Goal: Use online tool/utility: Utilize a website feature to perform a specific function

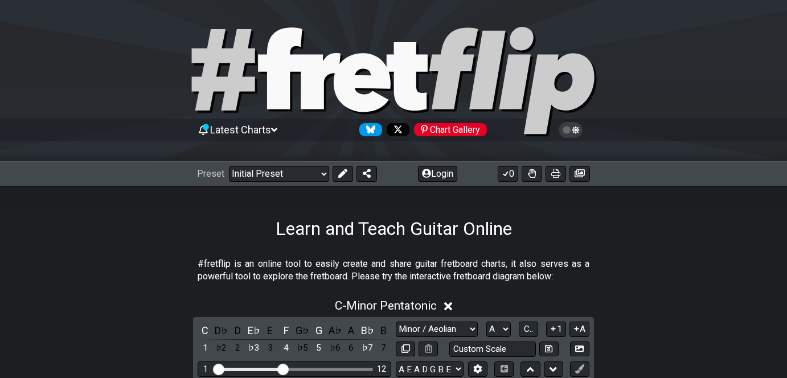
select select "Minor / Aeolian"
select select "A"
select select "A E A D G B E"
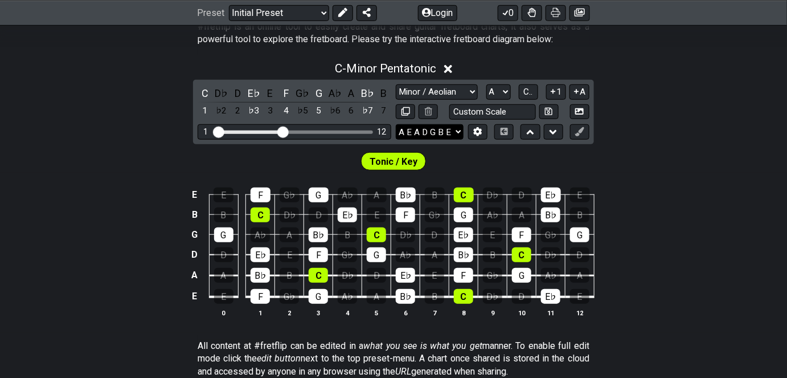
drag, startPoint x: 442, startPoint y: 130, endPoint x: 442, endPoint y: 137, distance: 6.9
click at [442, 130] on select "E A D G B E E A D G B E E A D G B E B E A D F♯ B A D G C E A D A D G B E E♭ A♭ …" at bounding box center [430, 131] width 68 height 15
click at [396, 124] on select "E A D G B E E A D G B E E A D G B E B E A D F♯ B A D G C E A D A D G B E E♭ A♭ …" at bounding box center [430, 131] width 68 height 15
click at [448, 138] on div "C D♭ D E♭ E F G♭ G A♭ A B♭ B 1 ♭2 2 ♭3 3 4 ♭5 5 ♭6 6 ♭7 7 Minor Pentatonic Clic…" at bounding box center [393, 112] width 401 height 64
click at [453, 136] on select "E A D G B E E A D G B E E A D G B E B E A D F♯ B A D G C E A D A D G B E E♭ A♭ …" at bounding box center [430, 131] width 68 height 15
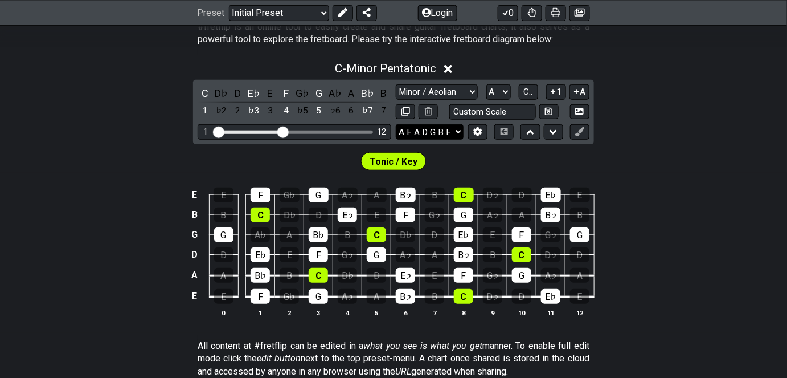
click at [453, 136] on select "E A D G B E E A D G B E E A D G B E B E A D F♯ B A D G C E A D A D G B E E♭ A♭ …" at bounding box center [430, 131] width 68 height 15
click at [471, 90] on select "Minor Pentatonic Click to edit Minor Pentatonic Major Pentatonic Minor Blues Ma…" at bounding box center [437, 91] width 82 height 15
click at [396, 84] on select "Minor Pentatonic Click to edit Minor Pentatonic Major Pentatonic Minor Blues Ma…" at bounding box center [437, 91] width 82 height 15
click at [455, 129] on select "E A D G B E E A D G B E E A D G B E B E A D F♯ B A D G C E A D A D G B E E♭ A♭ …" at bounding box center [430, 131] width 68 height 15
click at [396, 124] on select "E A D G B E E A D G B E E A D G B E B E A D F♯ B A D G C E A D A D G B E E♭ A♭ …" at bounding box center [430, 131] width 68 height 15
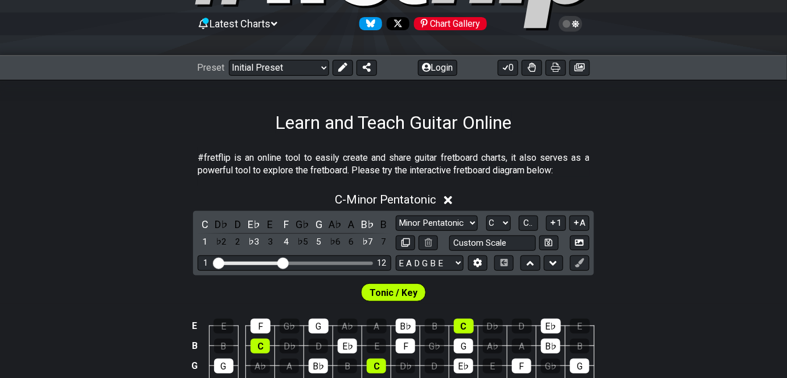
scroll to position [147, 0]
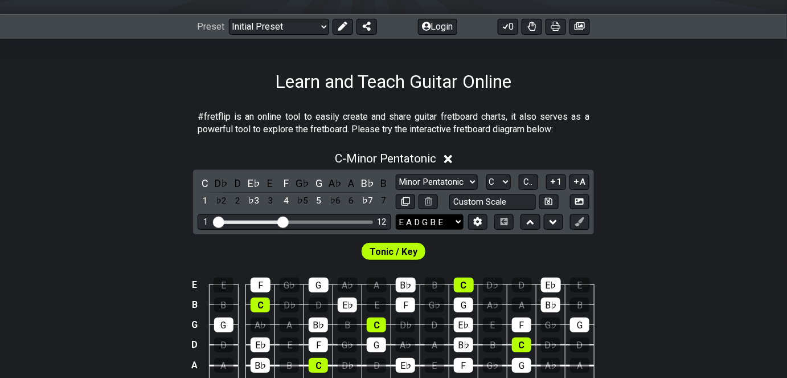
click at [460, 220] on select "E A D G B E E A D G B E E A D G B E B E A D F♯ B A D G C E A D A D G B E E♭ A♭ …" at bounding box center [430, 221] width 68 height 15
select select "A E A D G B E"
click at [396, 214] on select "E A D G B E E A D G B E E A D G B E B E A D F♯ B A D G C E A D A D G B E E♭ A♭ …" at bounding box center [430, 221] width 68 height 15
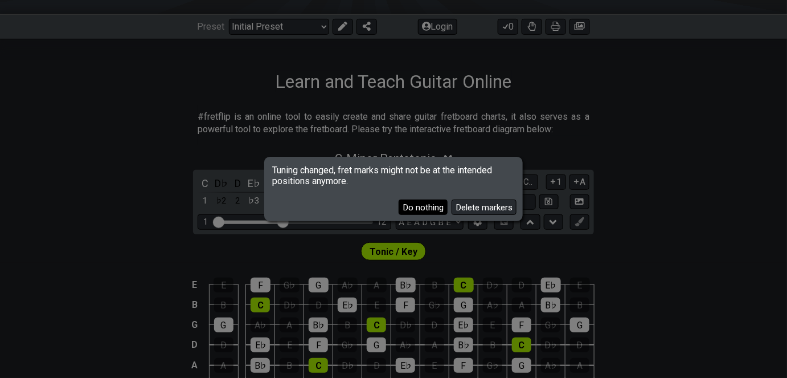
click at [432, 211] on button "Do nothing" at bounding box center [423, 206] width 49 height 15
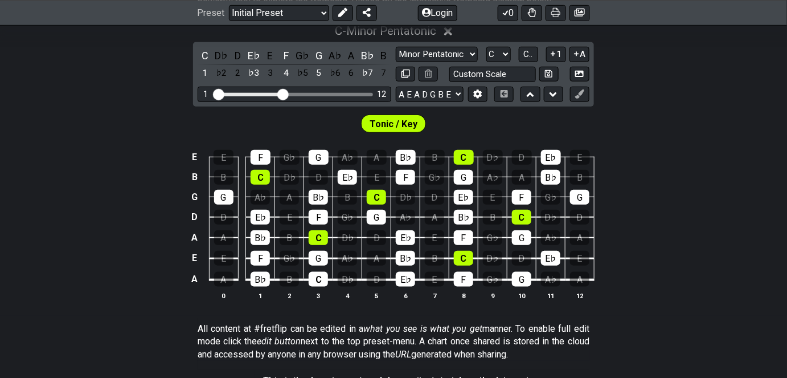
scroll to position [276, 0]
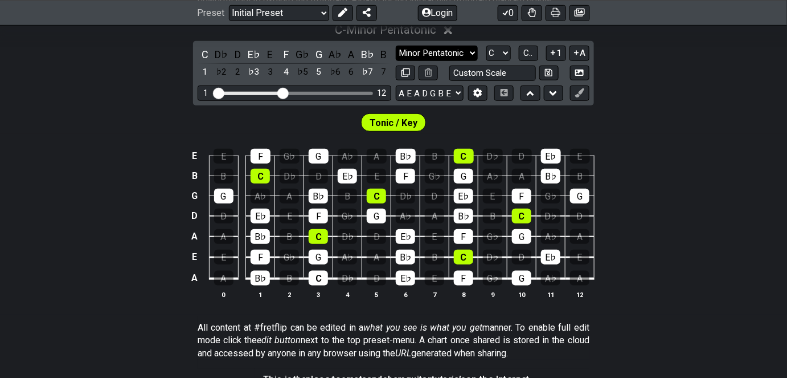
click at [467, 52] on select "Minor Pentatonic Click to edit Minor Pentatonic Major Pentatonic Minor Blues Ma…" at bounding box center [437, 53] width 82 height 15
select select "Minor / Aeolian"
click at [396, 46] on select "Minor Pentatonic Click to edit Minor Pentatonic Major Pentatonic Minor Blues Ma…" at bounding box center [437, 53] width 82 height 15
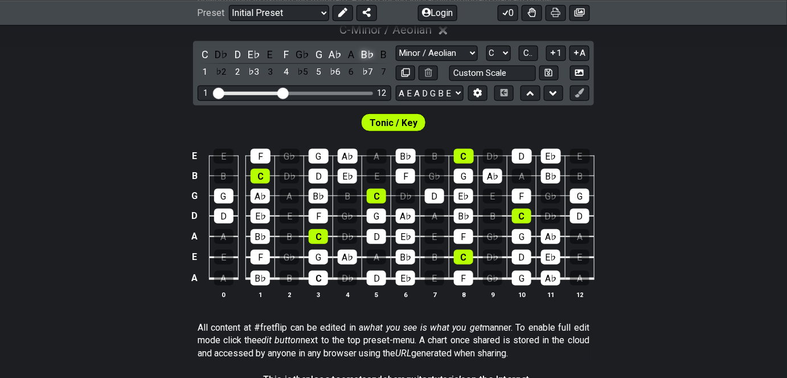
click at [366, 54] on div "B♭" at bounding box center [367, 54] width 15 height 15
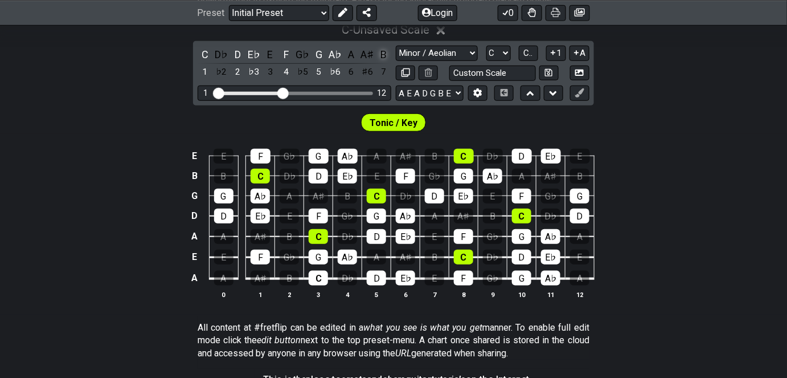
click at [385, 55] on div "B" at bounding box center [384, 54] width 15 height 15
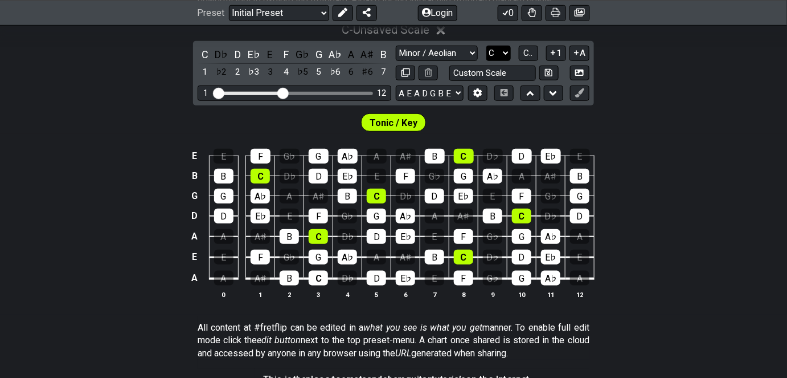
click at [492, 54] on select "A♭ A A♯ B♭ B C C♯ D♭ D D♯ E♭ E F F♯ G♭ G G♯" at bounding box center [499, 53] width 25 height 15
select select "A"
click at [487, 46] on select "A♭ A A♯ B♭ B C C♯ D♭ D D♯ E♭ E F F♯ G♭ G G♯" at bounding box center [499, 53] width 25 height 15
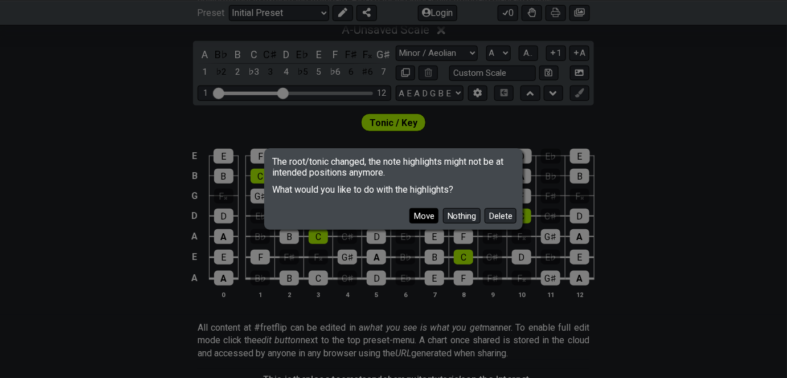
click at [423, 217] on button "Move" at bounding box center [424, 215] width 29 height 15
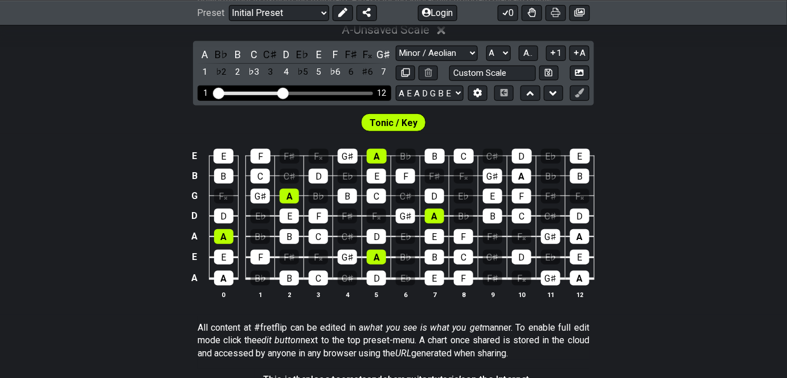
drag, startPoint x: 313, startPoint y: 100, endPoint x: 313, endPoint y: 93, distance: 7.4
click at [313, 100] on div "A B♭ B C C♯ D E♭ E F F♯ F𝄪 G♯ 1 ♭2 2 ♭3 3 4 ♭5 5 ♭6 6 ♯6 7 Minor Pentatonic Cli…" at bounding box center [393, 73] width 401 height 64
click at [313, 93] on div "Visible fret range" at bounding box center [295, 93] width 158 height 3
click at [321, 90] on div "1 12" at bounding box center [295, 92] width 194 height 15
drag, startPoint x: 285, startPoint y: 90, endPoint x: 302, endPoint y: 91, distance: 17.1
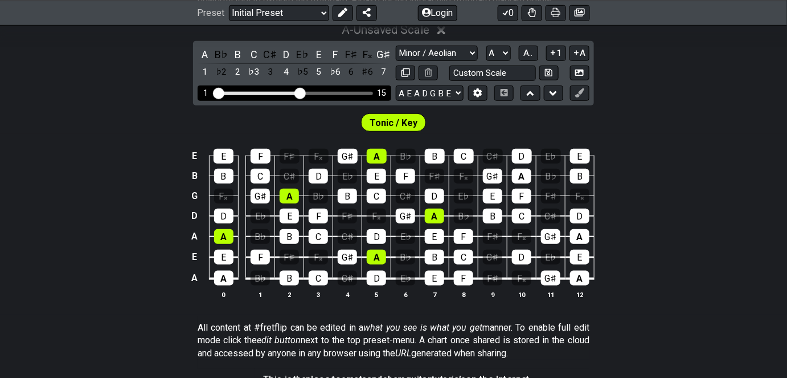
click at [302, 92] on input "Visible fret range" at bounding box center [295, 92] width 162 height 0
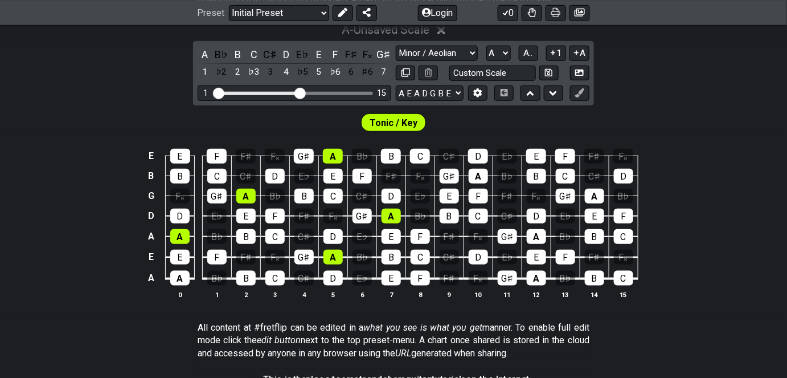
scroll to position [606, 0]
